Goal: Transaction & Acquisition: Book appointment/travel/reservation

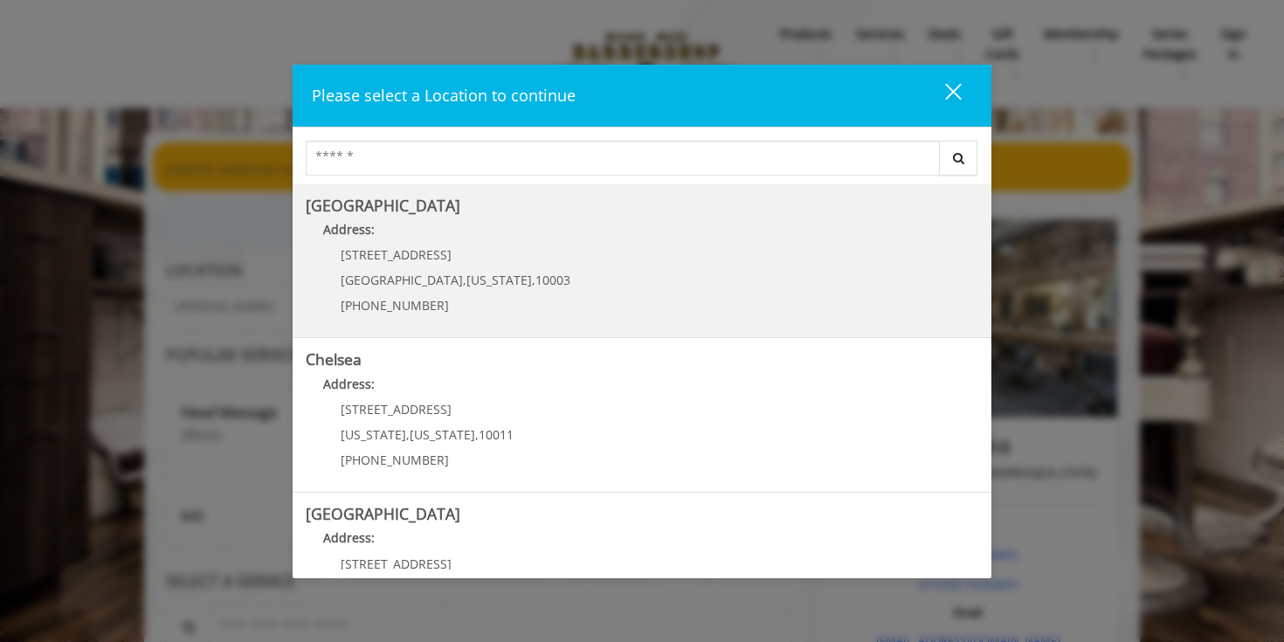
click at [466, 272] on span "New York" at bounding box center [498, 280] width 65 height 17
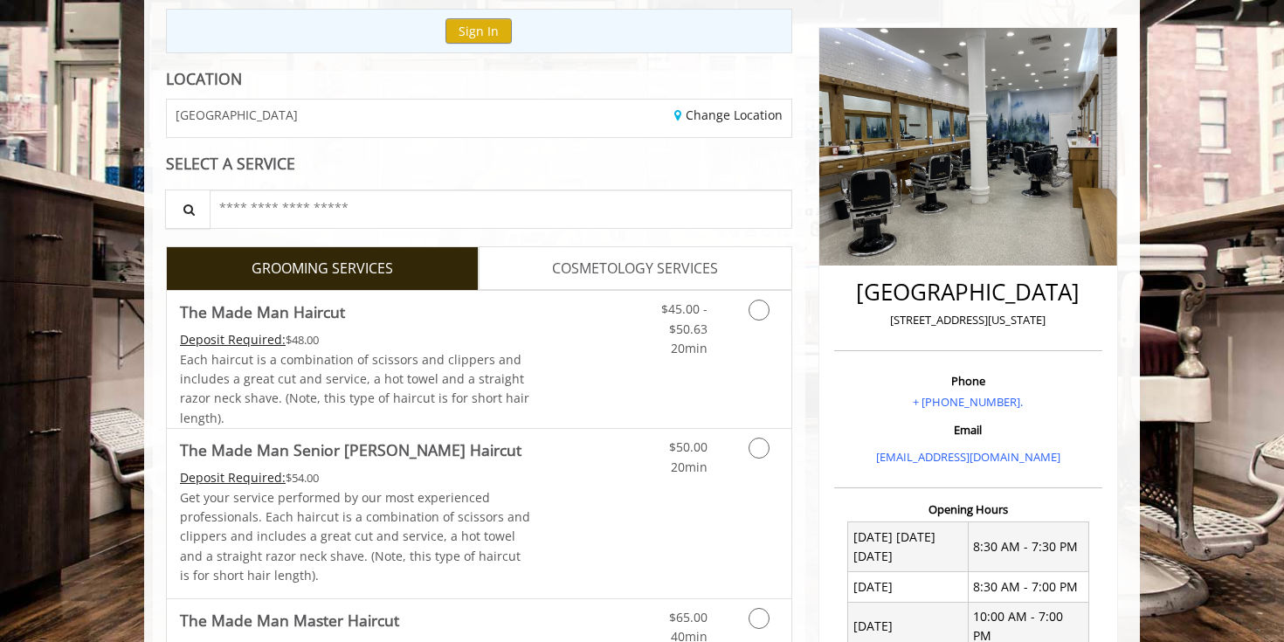
scroll to position [205, 0]
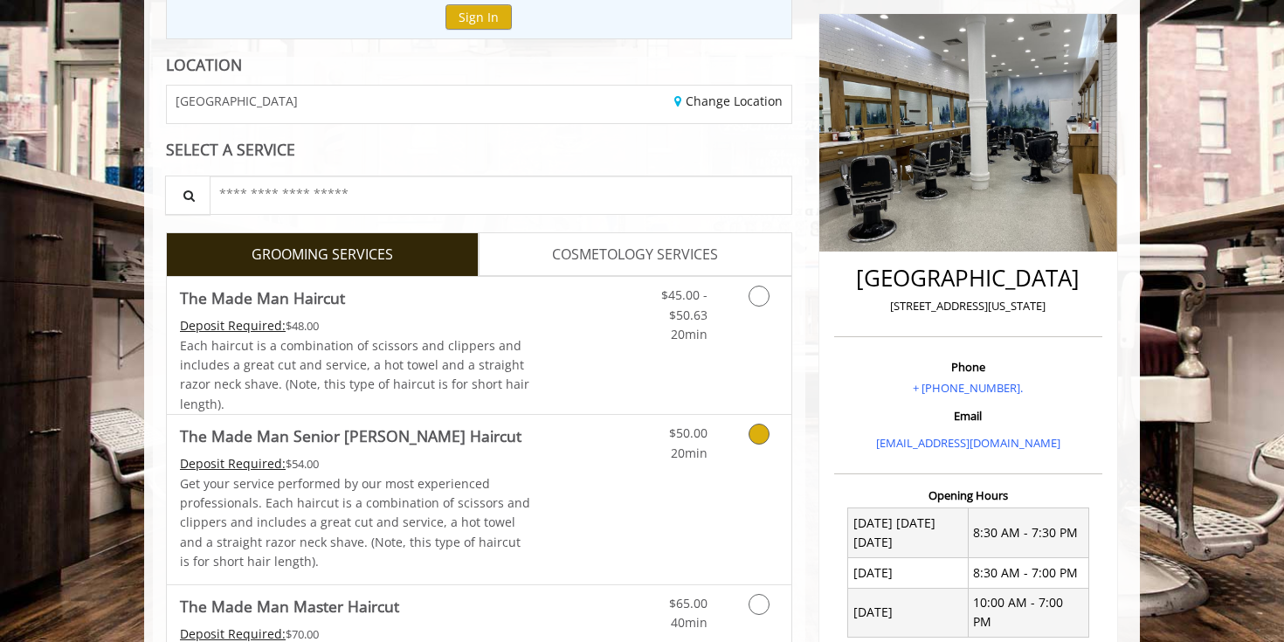
click at [754, 435] on icon "Grooming services" at bounding box center [758, 433] width 21 height 21
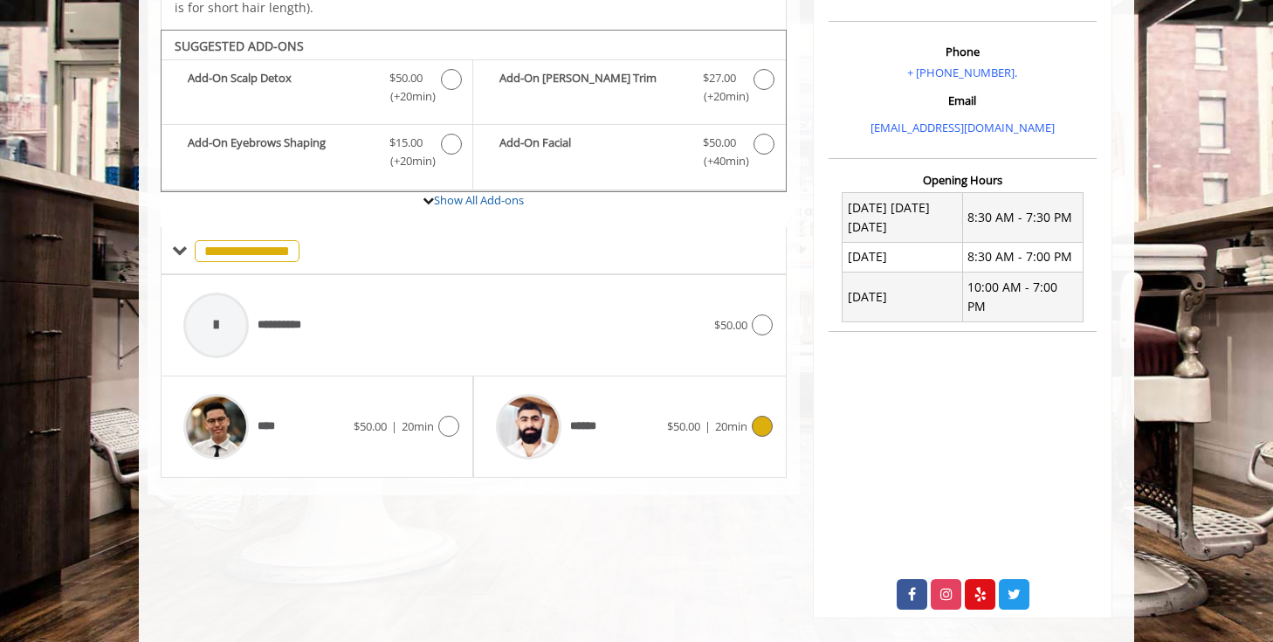
scroll to position [521, 0]
click at [760, 435] on icon at bounding box center [762, 425] width 21 height 21
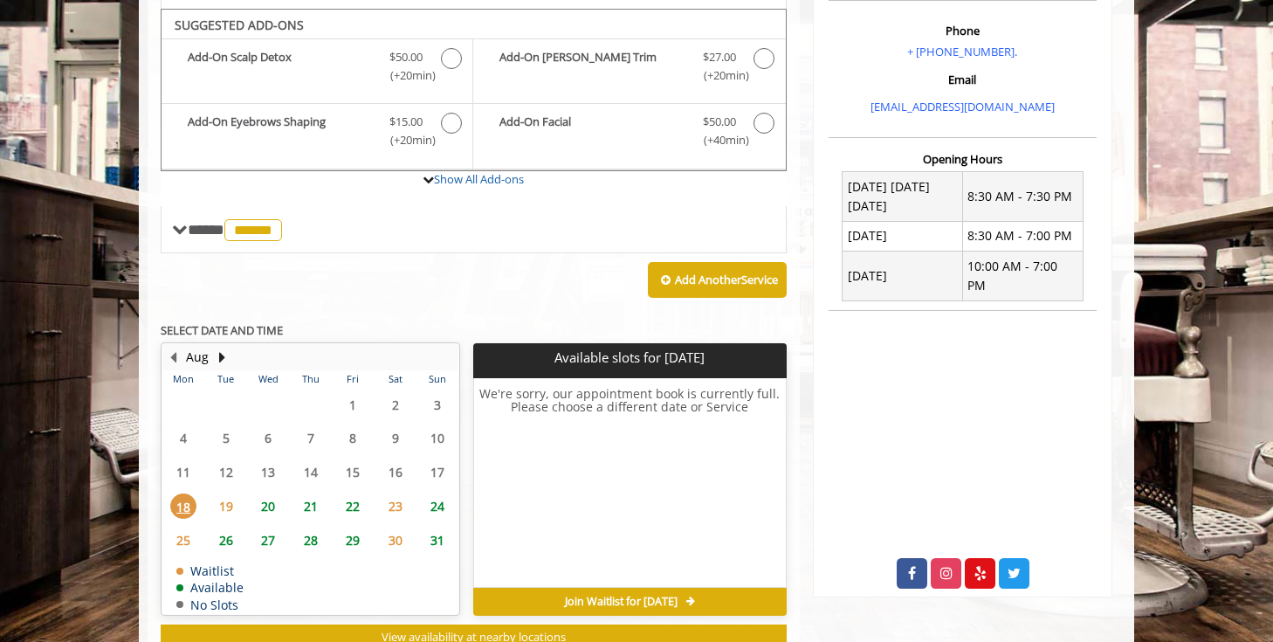
scroll to position [551, 0]
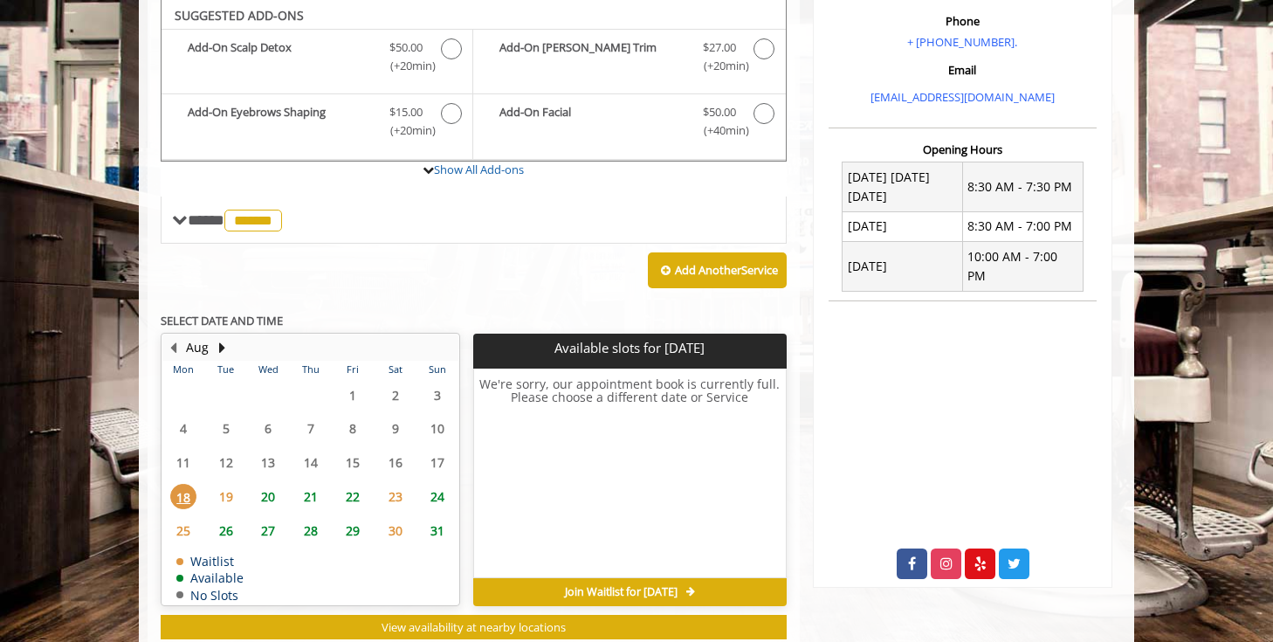
click at [265, 492] on span "20" at bounding box center [268, 496] width 26 height 25
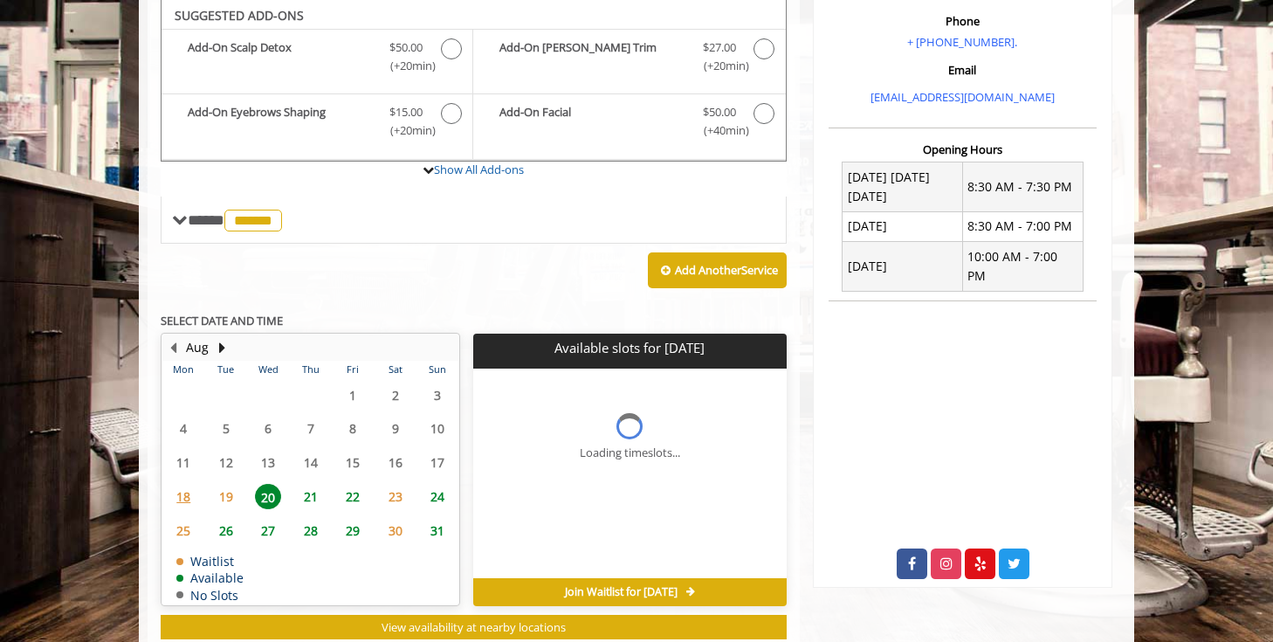
scroll to position [600, 0]
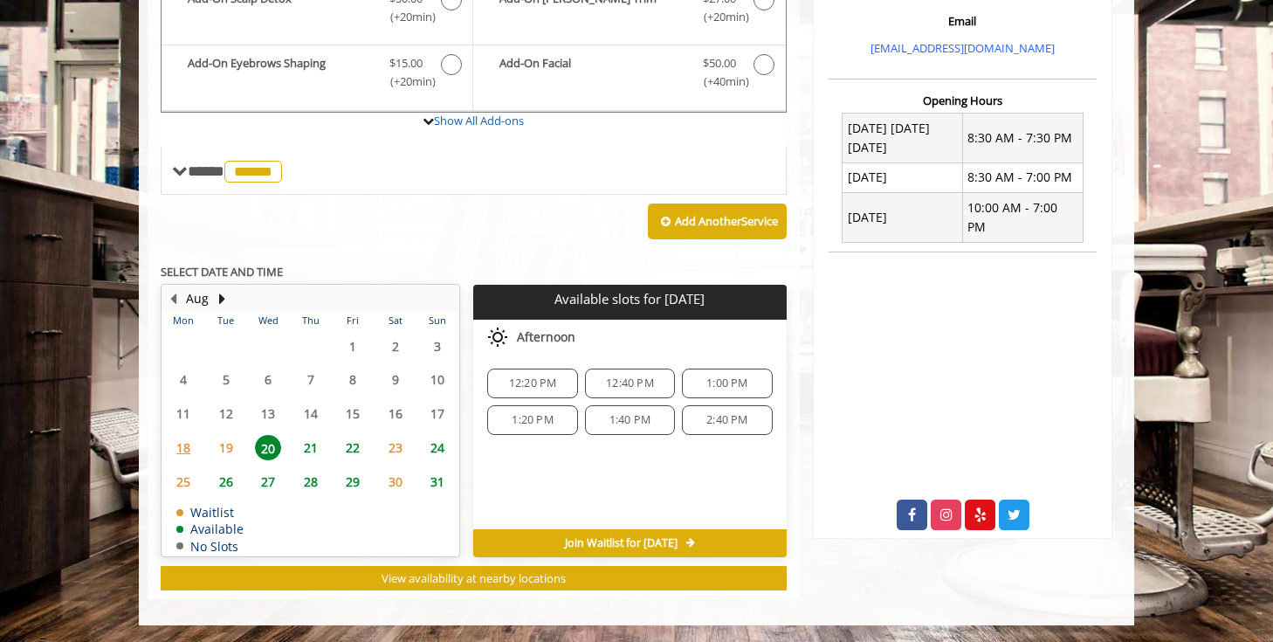
click at [318, 451] on span "21" at bounding box center [311, 447] width 26 height 25
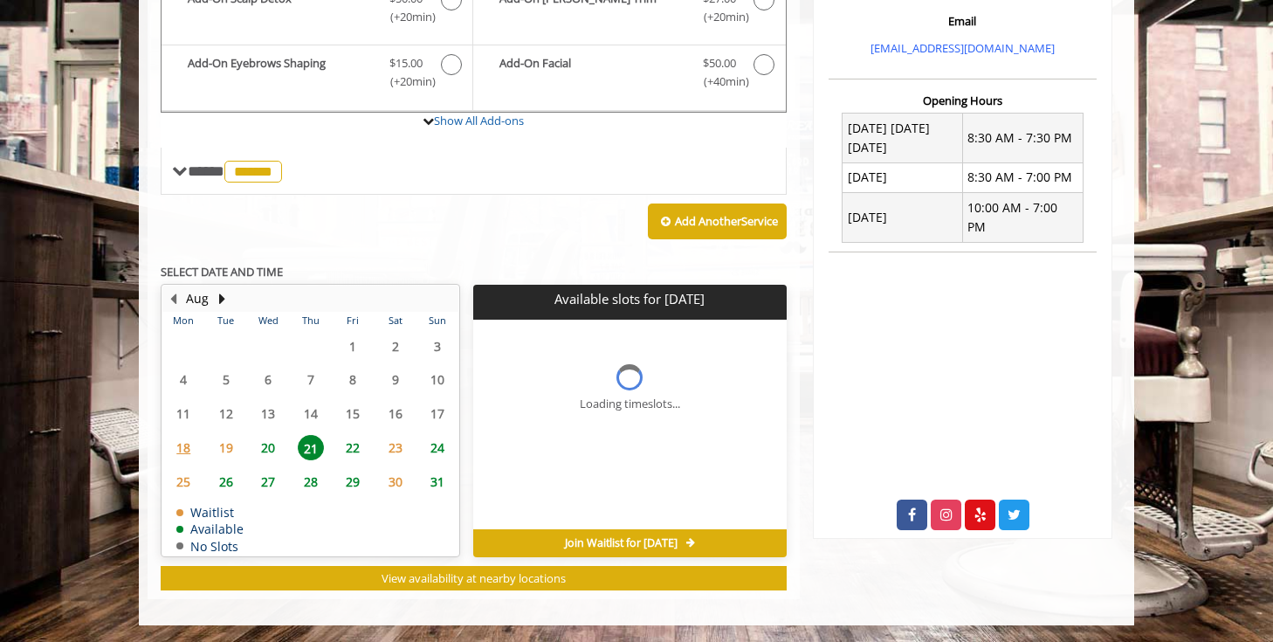
scroll to position [626, 0]
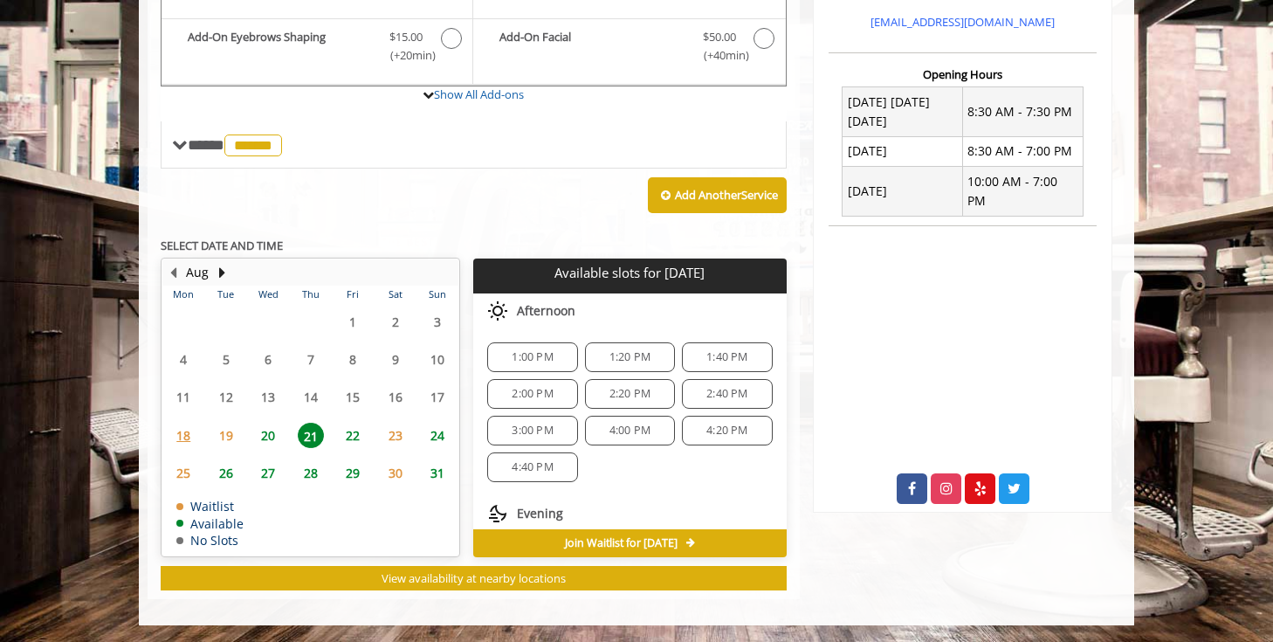
click at [224, 441] on span "19" at bounding box center [226, 435] width 26 height 25
